Goal: Navigation & Orientation: Find specific page/section

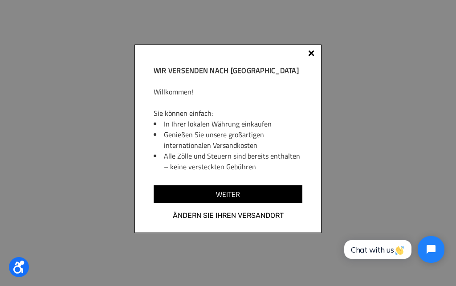
click at [309, 55] on div at bounding box center [311, 53] width 6 height 6
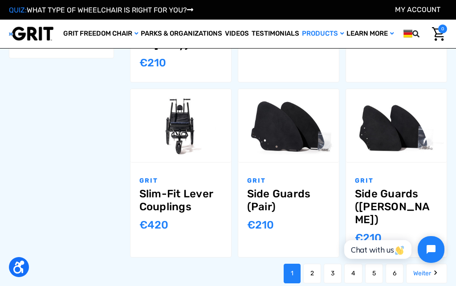
scroll to position [744, 0]
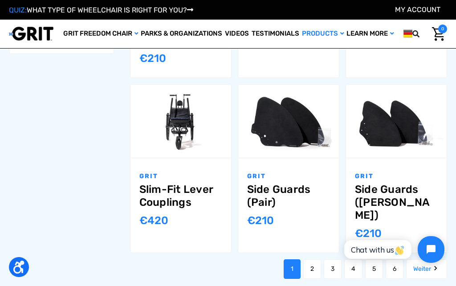
click at [425, 259] on link "Weiter" at bounding box center [426, 269] width 41 height 20
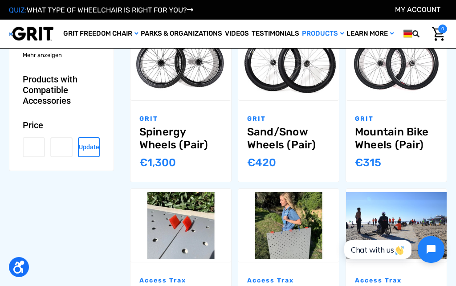
scroll to position [621, 0]
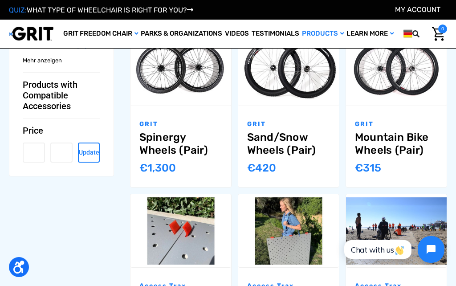
click at [317, 131] on link "Sand/Snow Wheels (Pair)" at bounding box center [288, 144] width 83 height 26
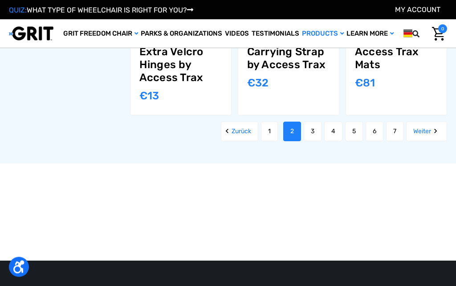
scroll to position [869, 0]
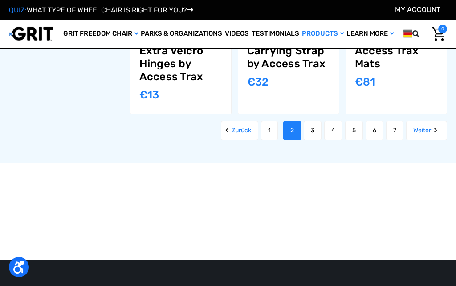
click at [403, 121] on link "7" at bounding box center [394, 131] width 17 height 20
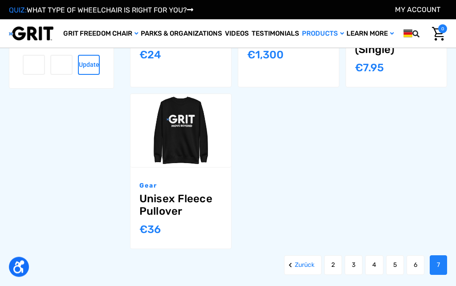
scroll to position [709, 0]
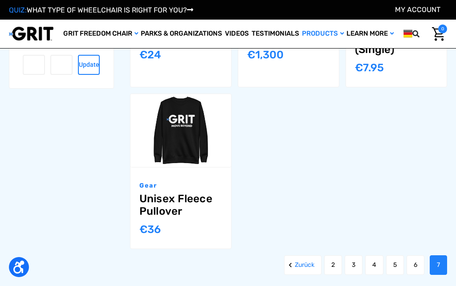
click at [406, 274] on link "6" at bounding box center [415, 265] width 18 height 20
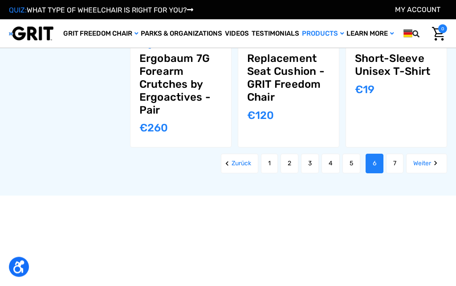
scroll to position [926, 0]
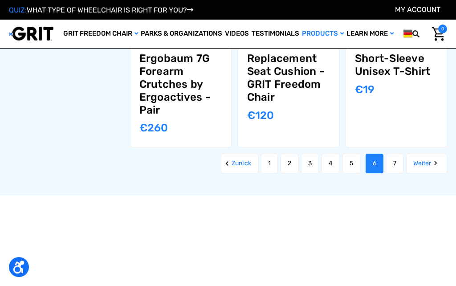
click at [360, 154] on link "5" at bounding box center [351, 163] width 18 height 20
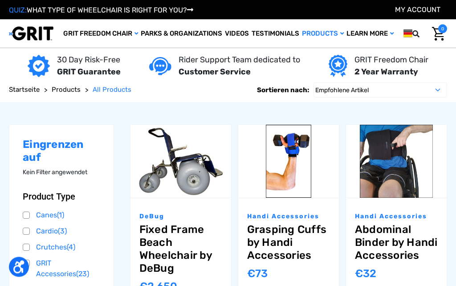
scroll to position [31, 0]
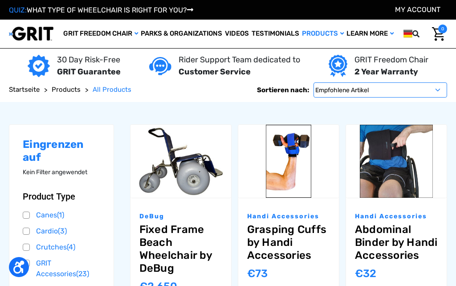
click at [430, 95] on select "Empfohlene Artikel Neueste Artikel Bestseller A bis Z Z bis A Nach Bewertung Pr…" at bounding box center [379, 89] width 133 height 15
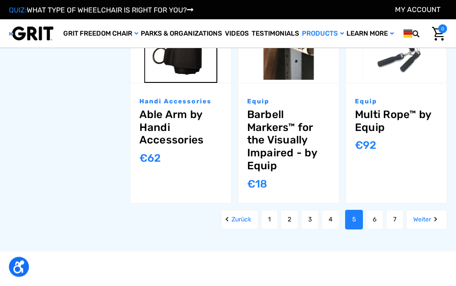
scroll to position [908, 0]
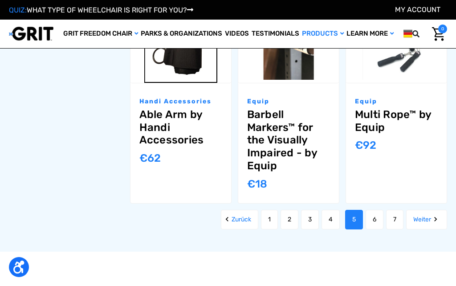
click at [339, 224] on link "4" at bounding box center [330, 220] width 18 height 20
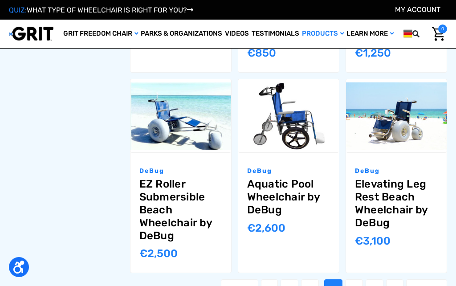
scroll to position [868, 0]
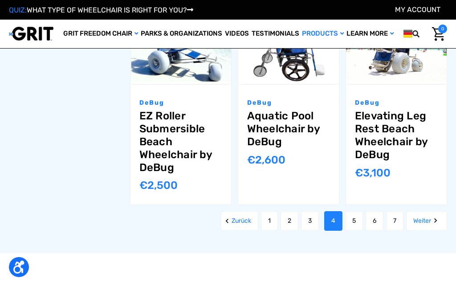
click at [318, 214] on link "3" at bounding box center [310, 221] width 18 height 20
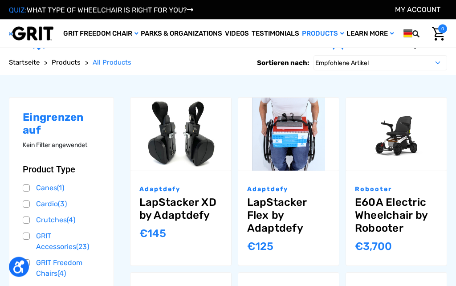
scroll to position [58, 0]
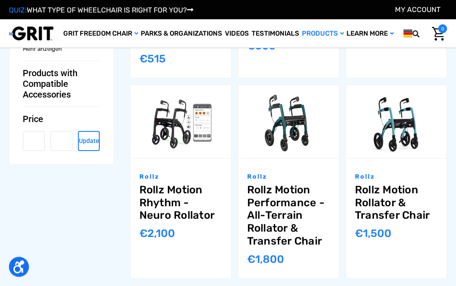
scroll to position [786, 0]
